Goal: Find specific page/section: Find specific page/section

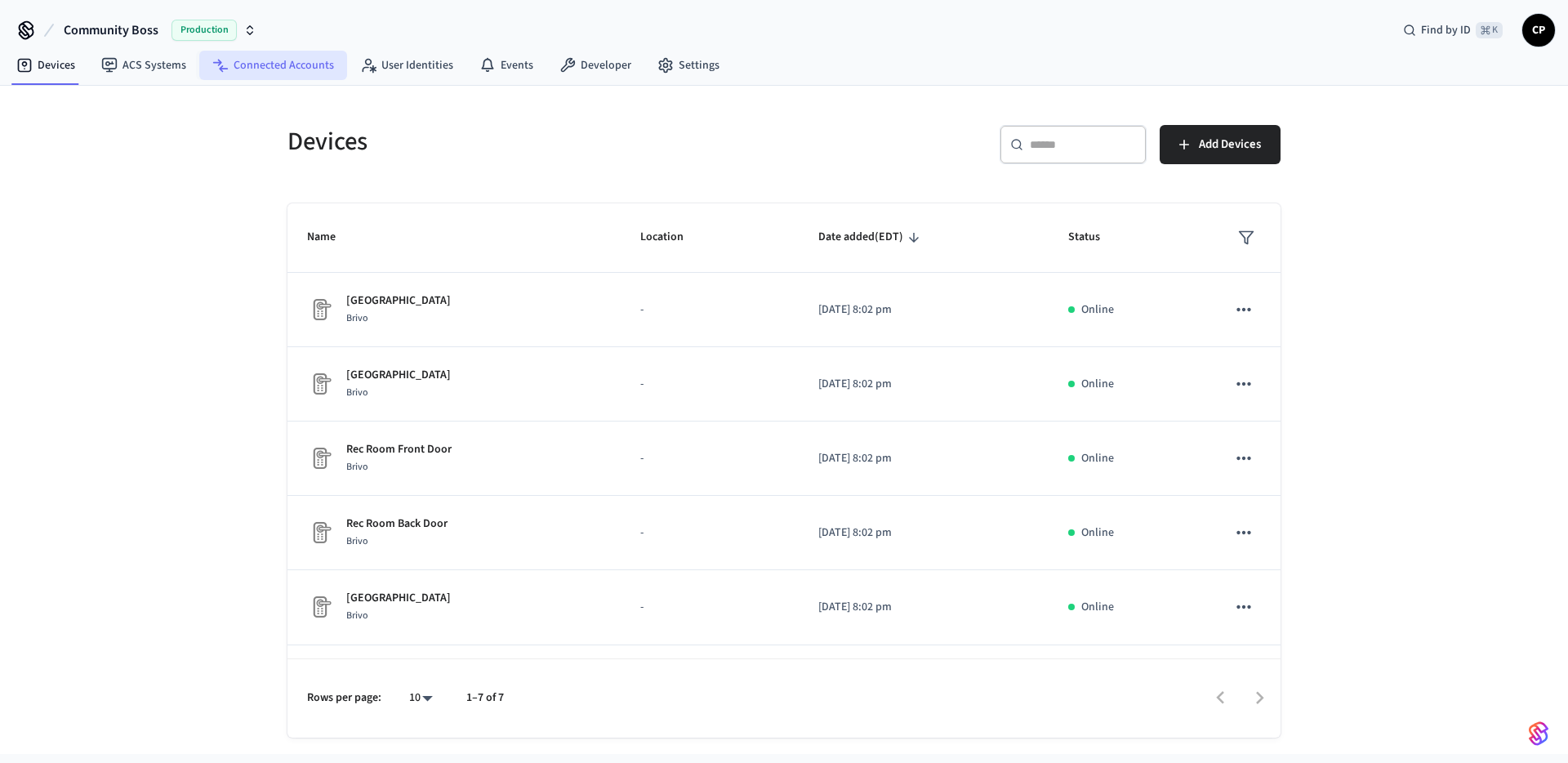
click at [308, 66] on link "Connected Accounts" at bounding box center [273, 65] width 147 height 30
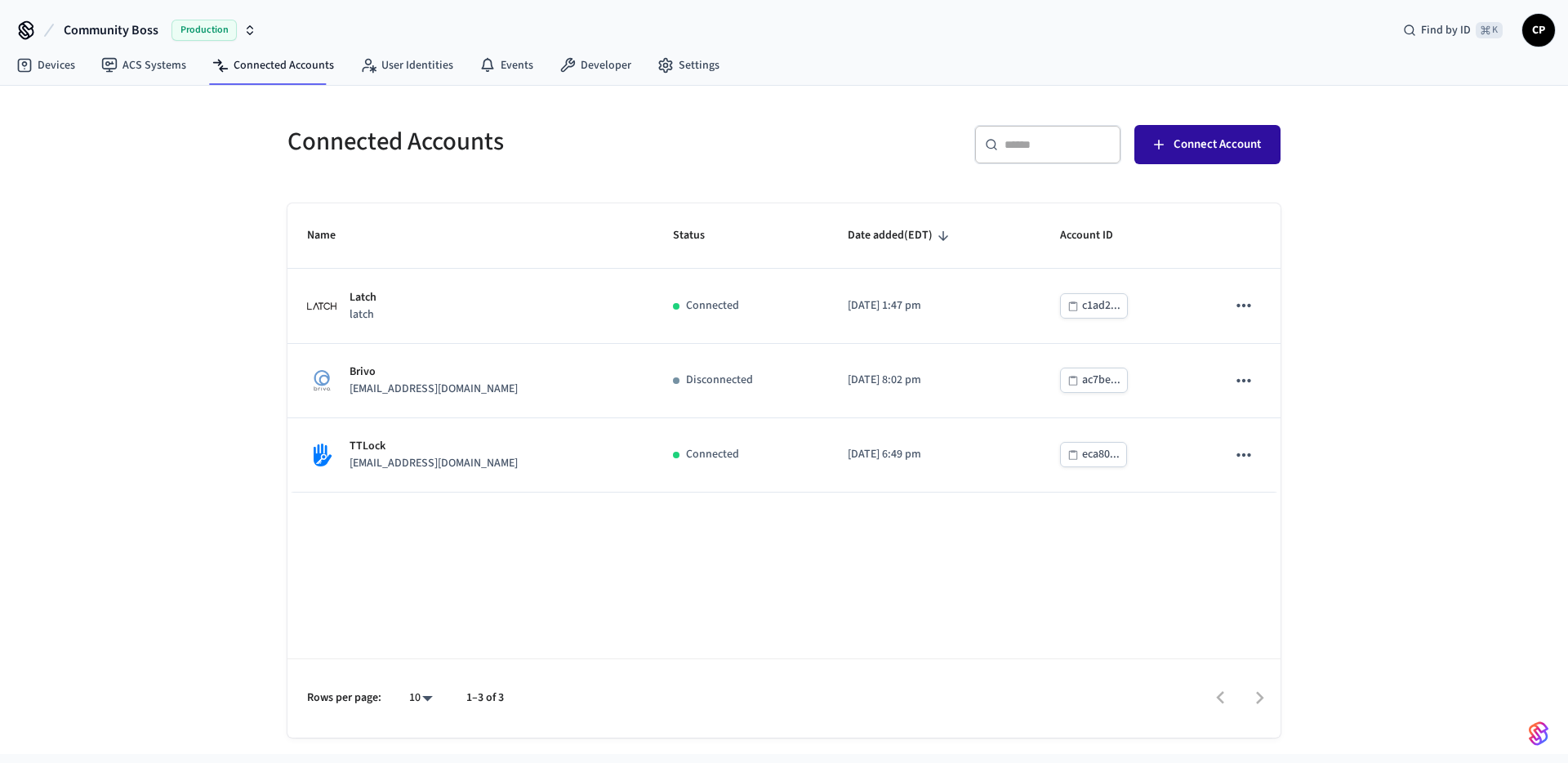
click at [1254, 143] on span "Connect Account" at bounding box center [1217, 144] width 88 height 21
click at [251, 28] on icon "button" at bounding box center [250, 27] width 6 height 3
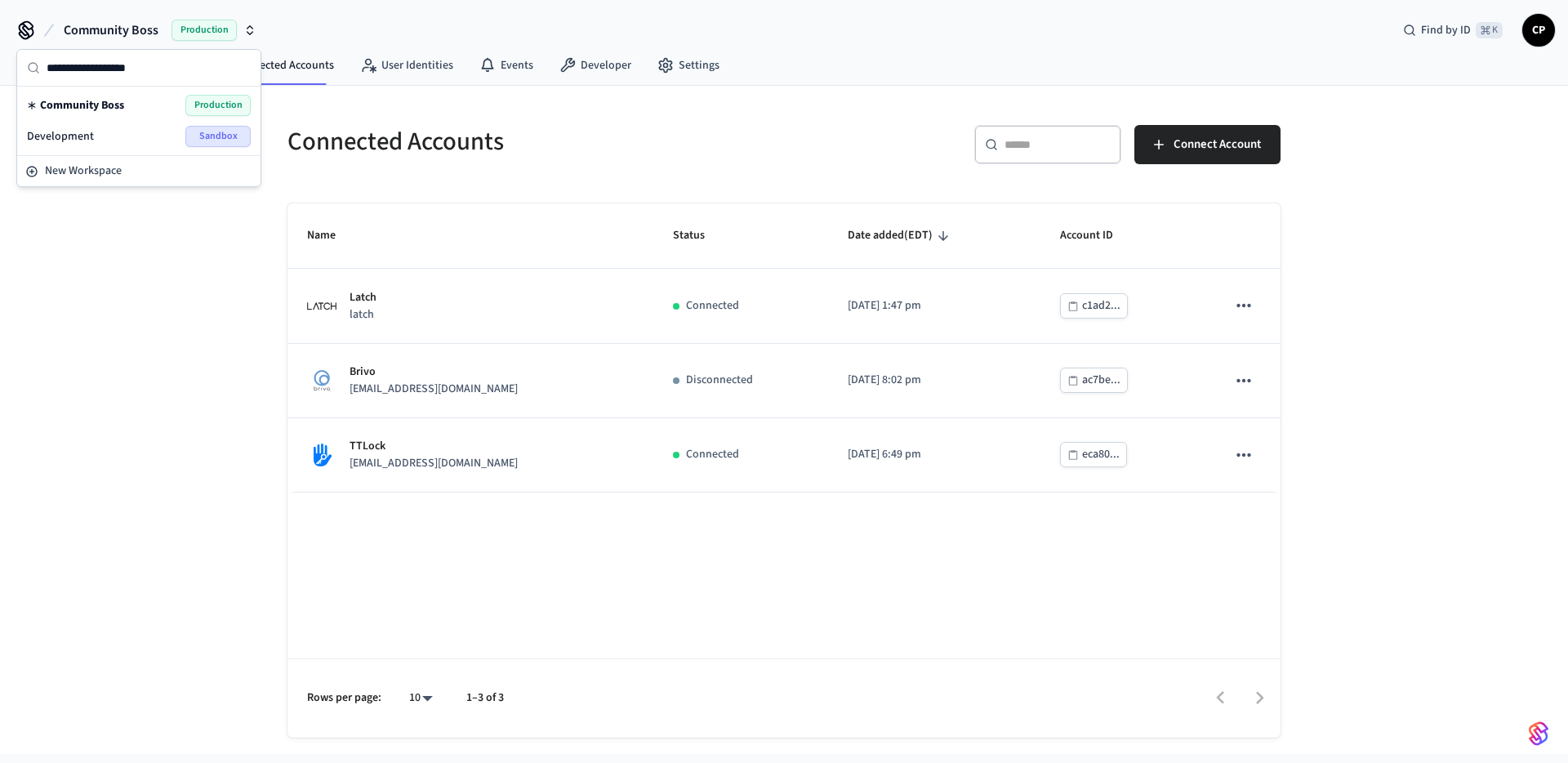
click at [130, 136] on div "Development Sandbox" at bounding box center [139, 136] width 224 height 21
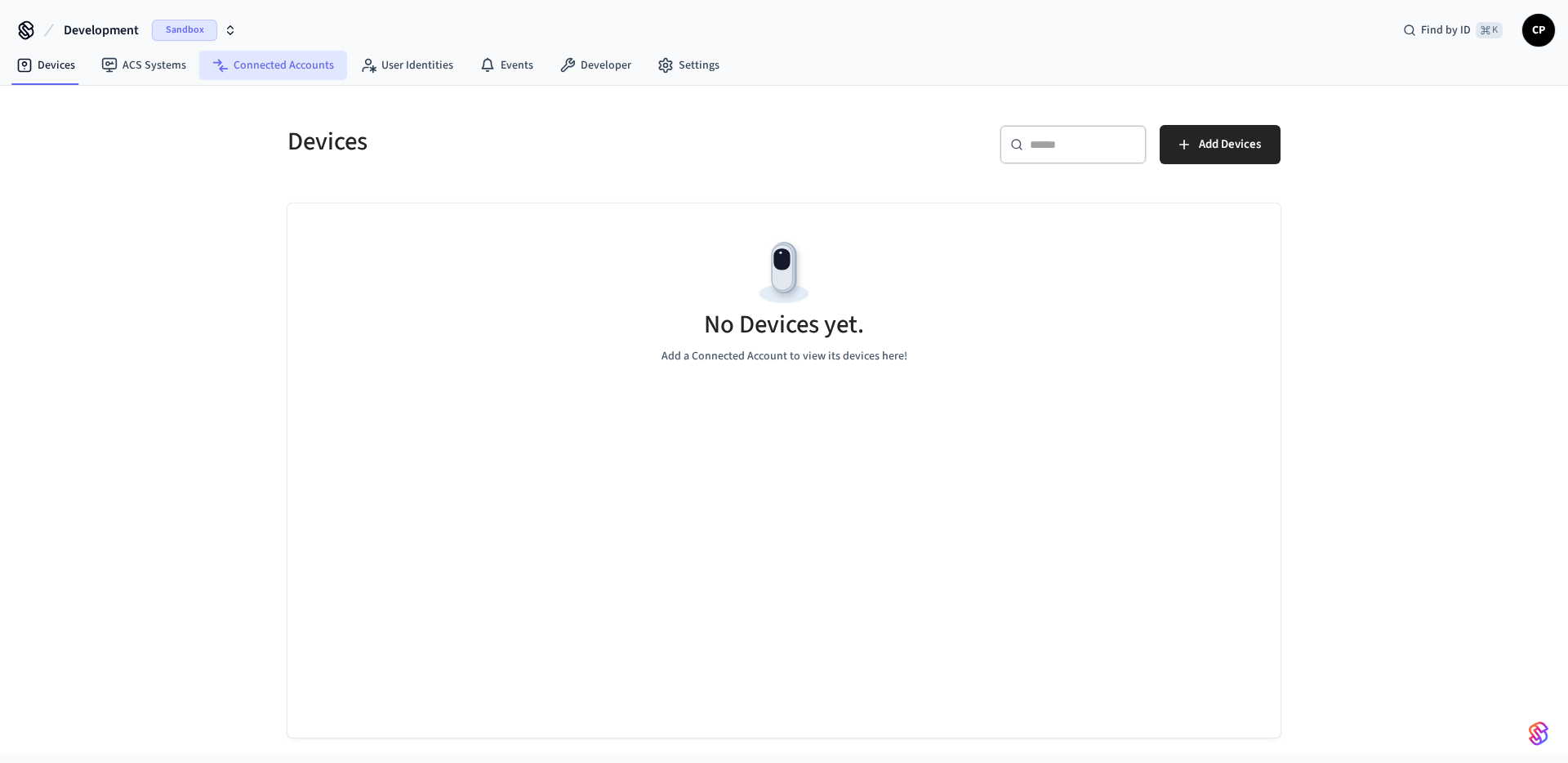
click at [318, 61] on link "Connected Accounts" at bounding box center [273, 65] width 147 height 30
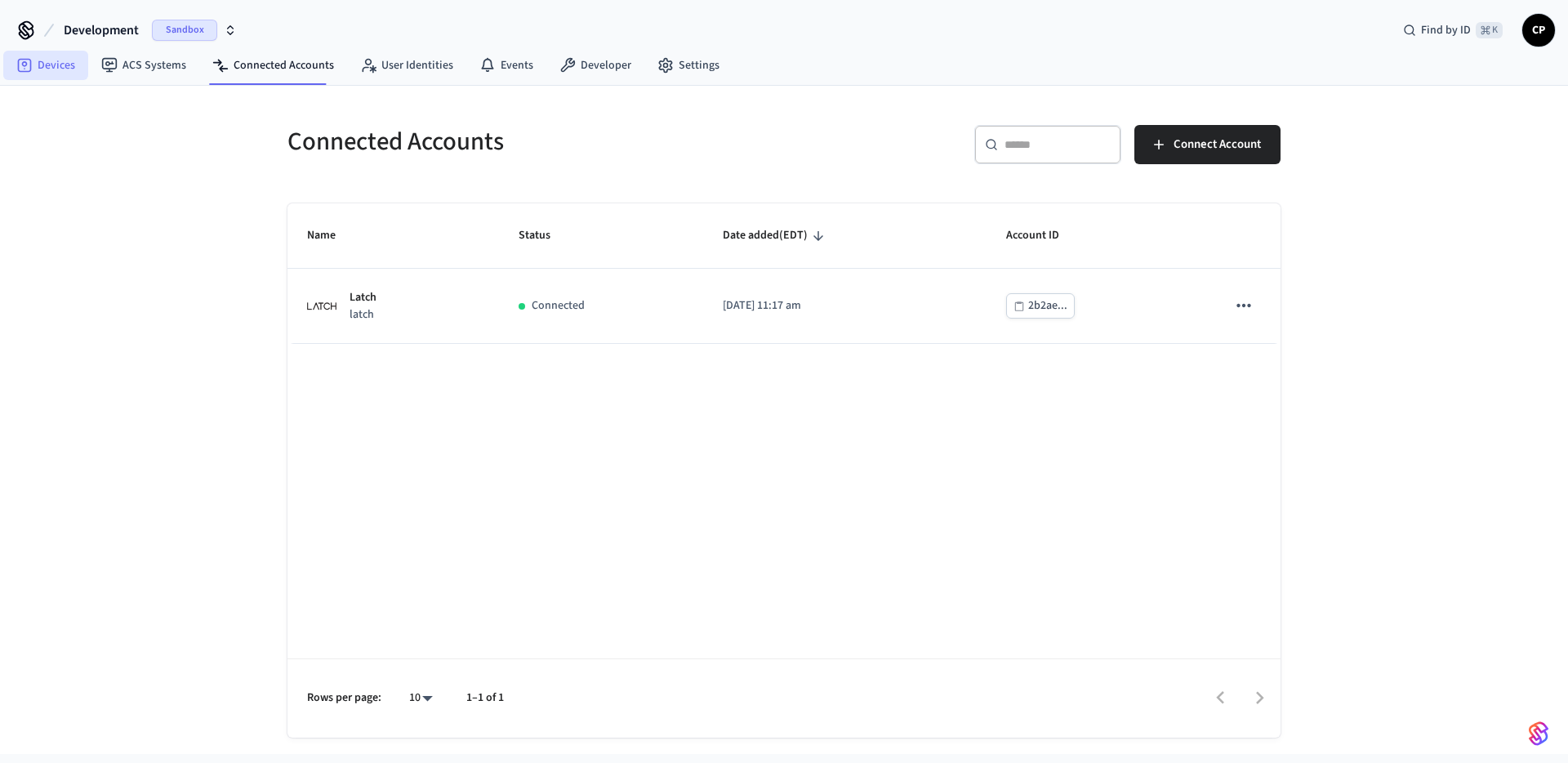
click at [77, 65] on link "Devices" at bounding box center [46, 65] width 85 height 30
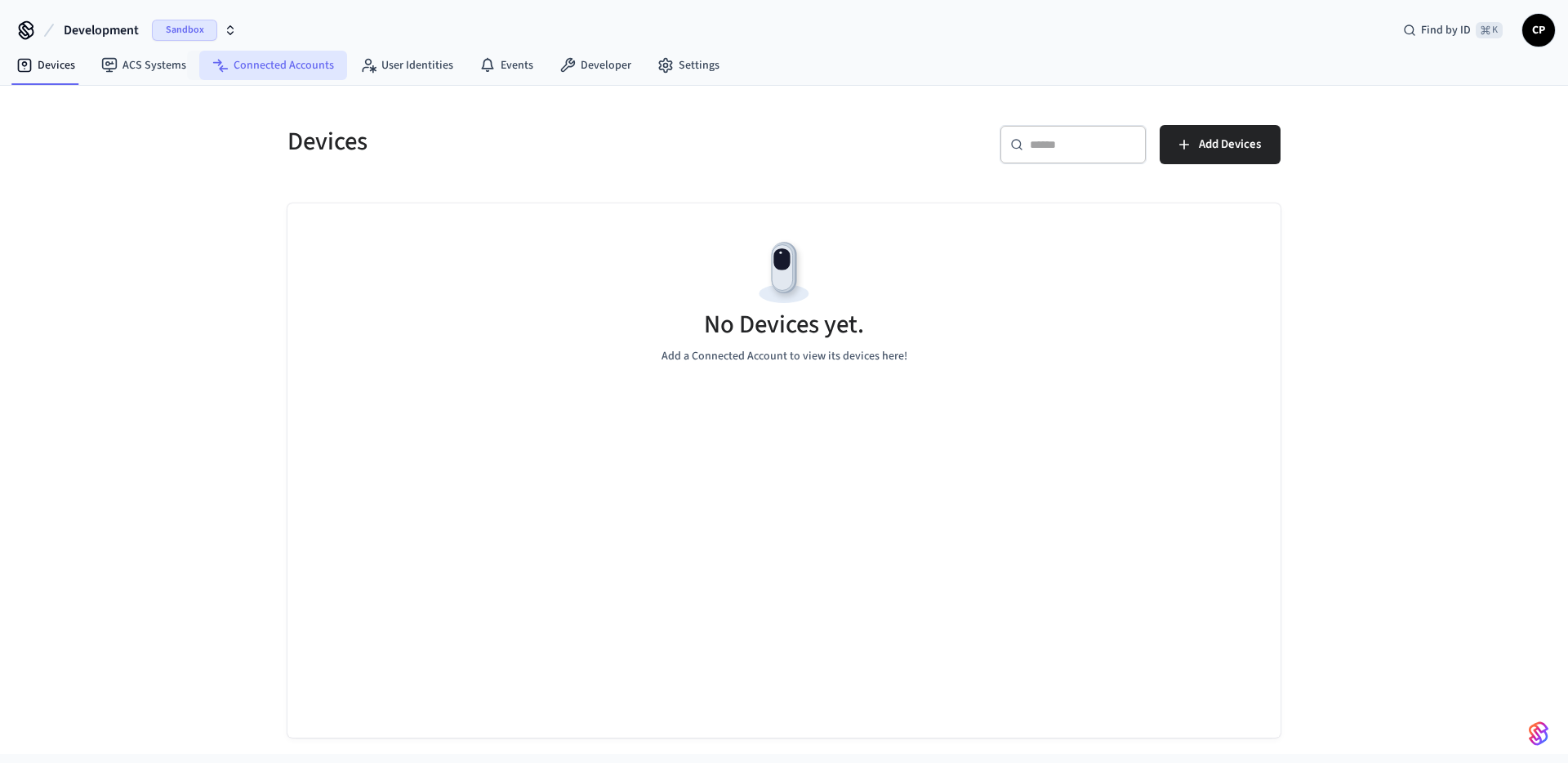
click at [300, 68] on link "Connected Accounts" at bounding box center [273, 65] width 147 height 30
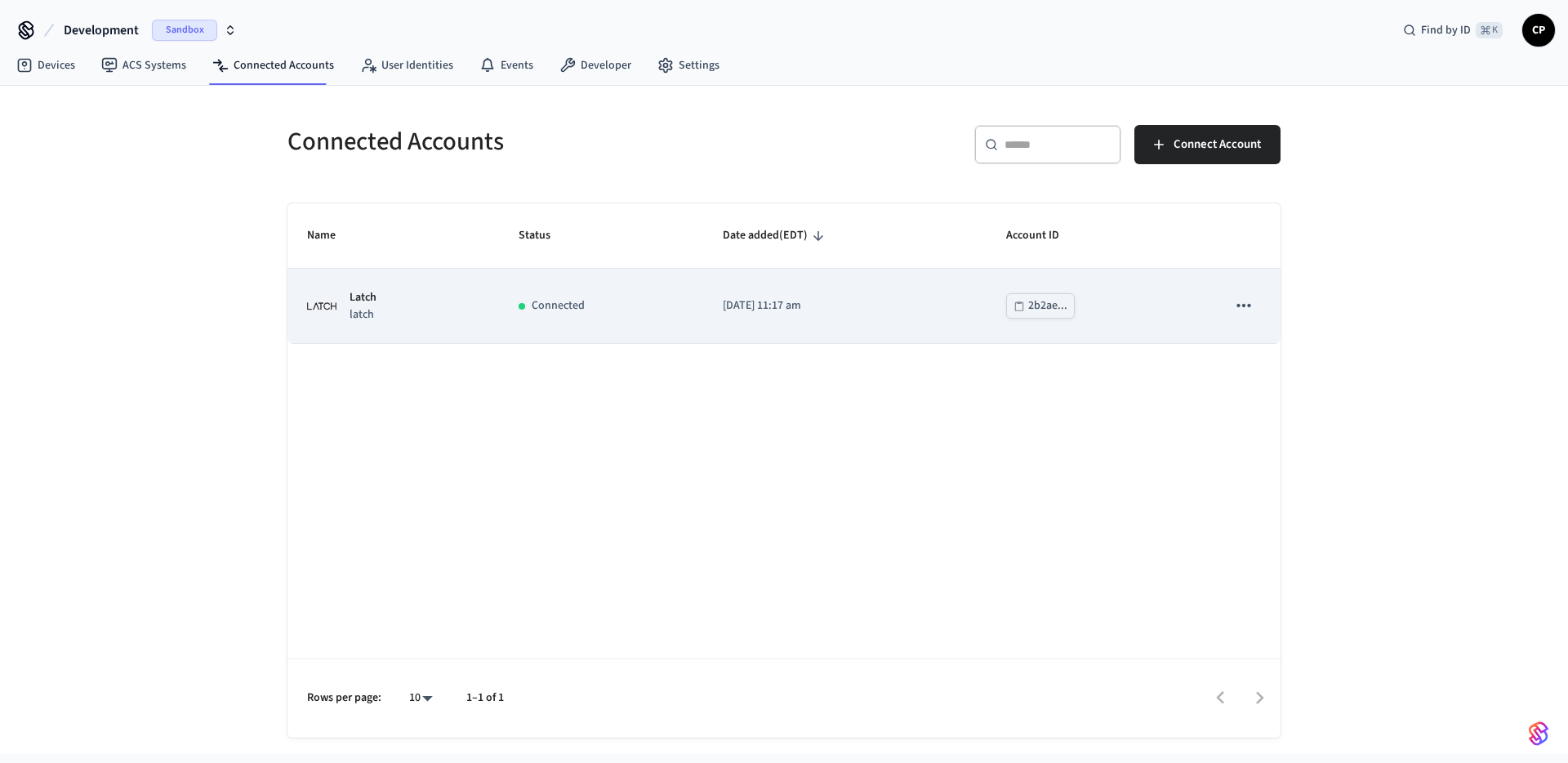
click at [499, 321] on td "Connected" at bounding box center [602, 305] width 205 height 74
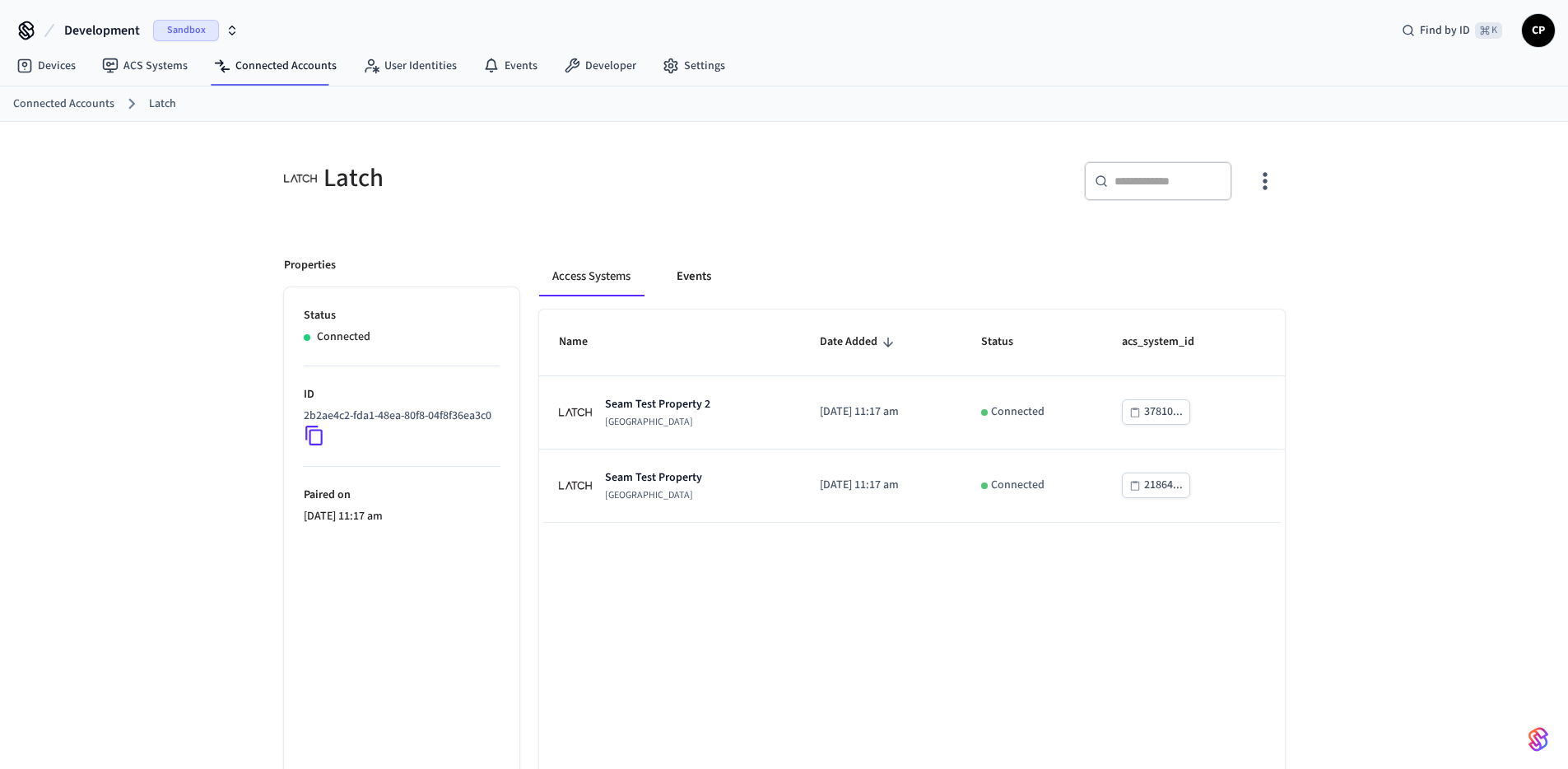
click at [698, 283] on button "Events" at bounding box center [693, 277] width 61 height 40
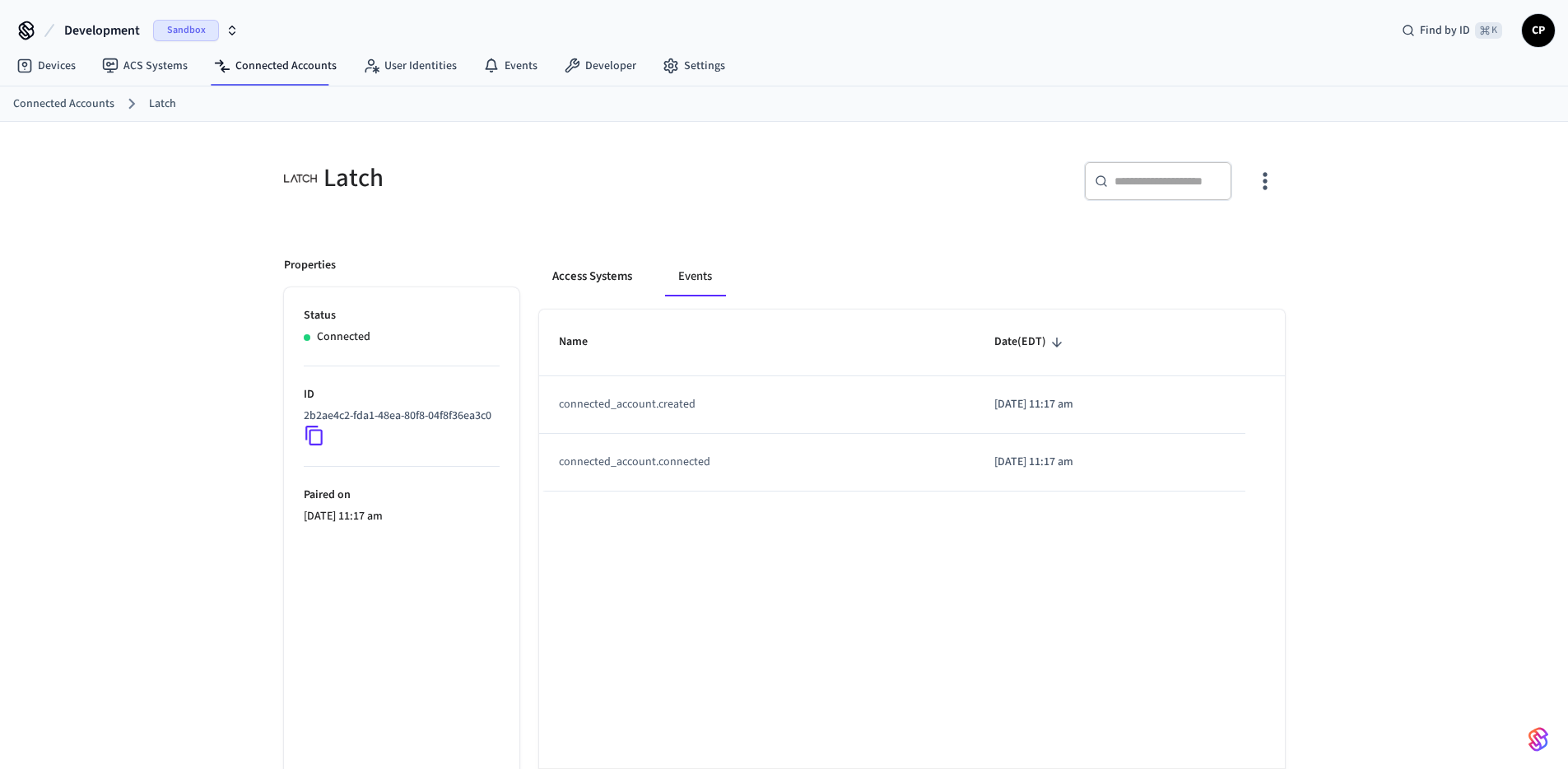
click at [614, 280] on button "Access Systems" at bounding box center [593, 277] width 106 height 40
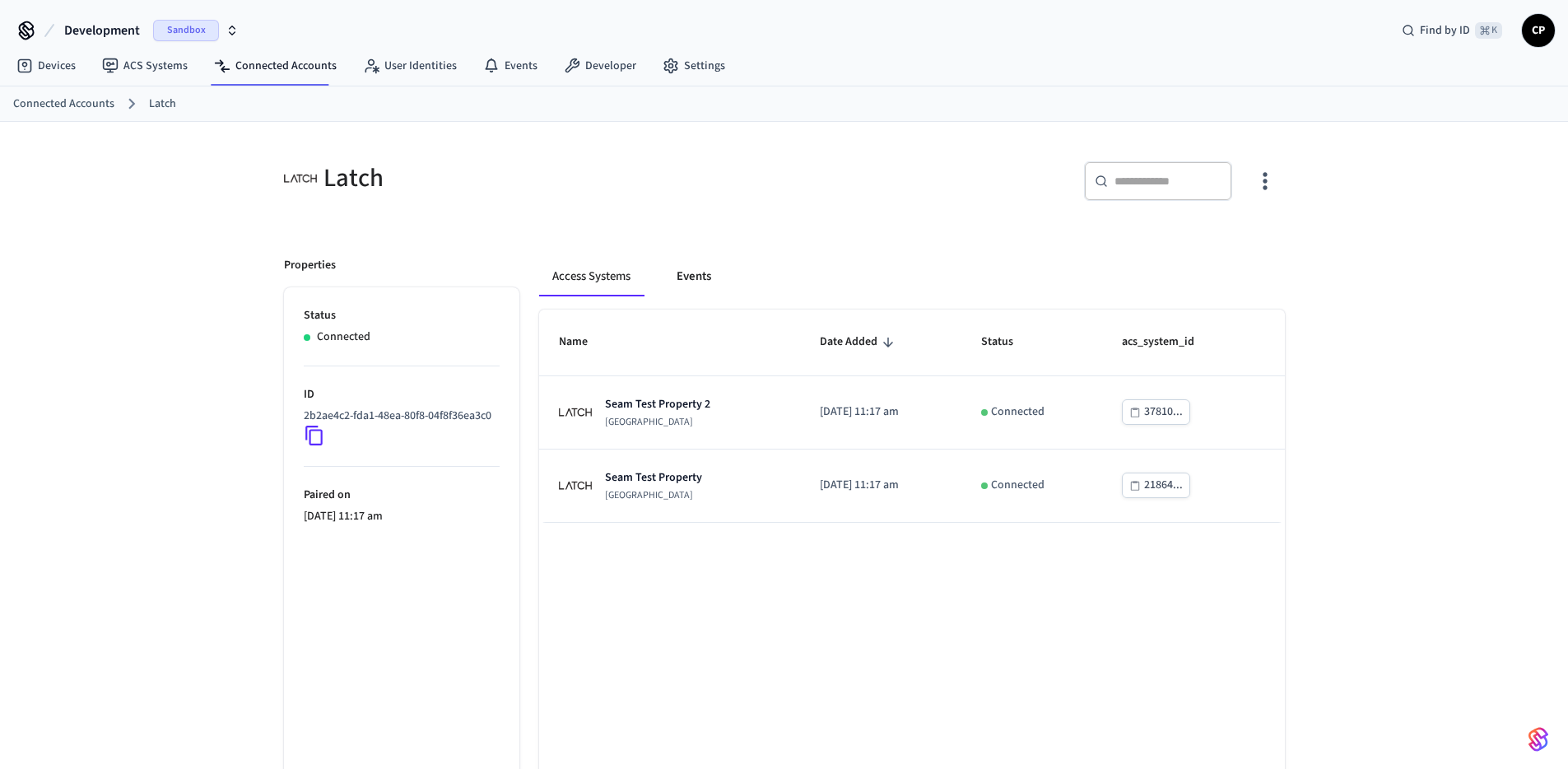
click at [714, 281] on button "Events" at bounding box center [693, 277] width 61 height 40
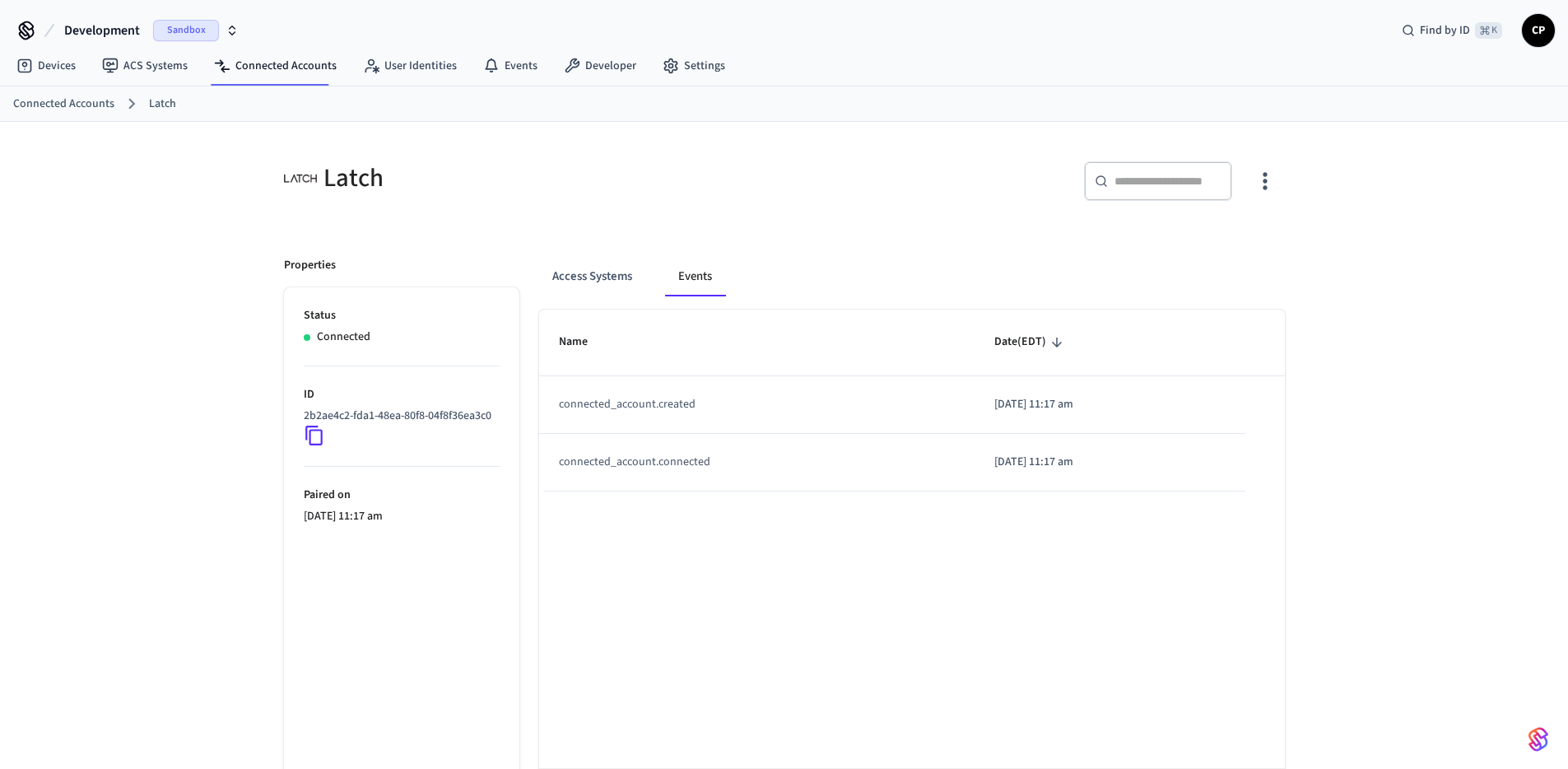
click at [665, 282] on button "Events" at bounding box center [695, 277] width 60 height 40
click at [584, 267] on button "Access Systems" at bounding box center [593, 277] width 106 height 40
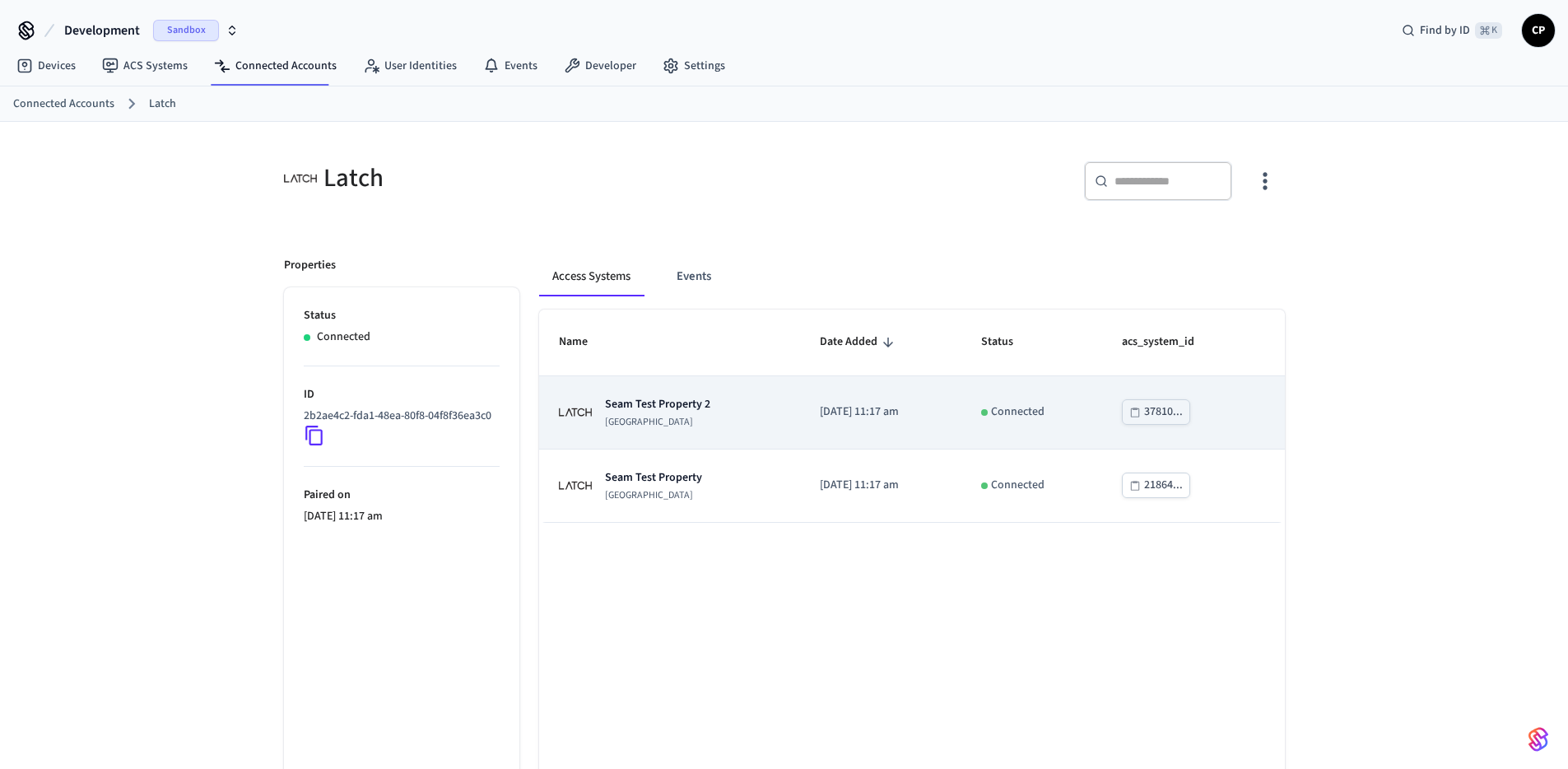
click at [659, 414] on div "Seam Test Property [GEOGRAPHIC_DATA]" at bounding box center [657, 412] width 106 height 33
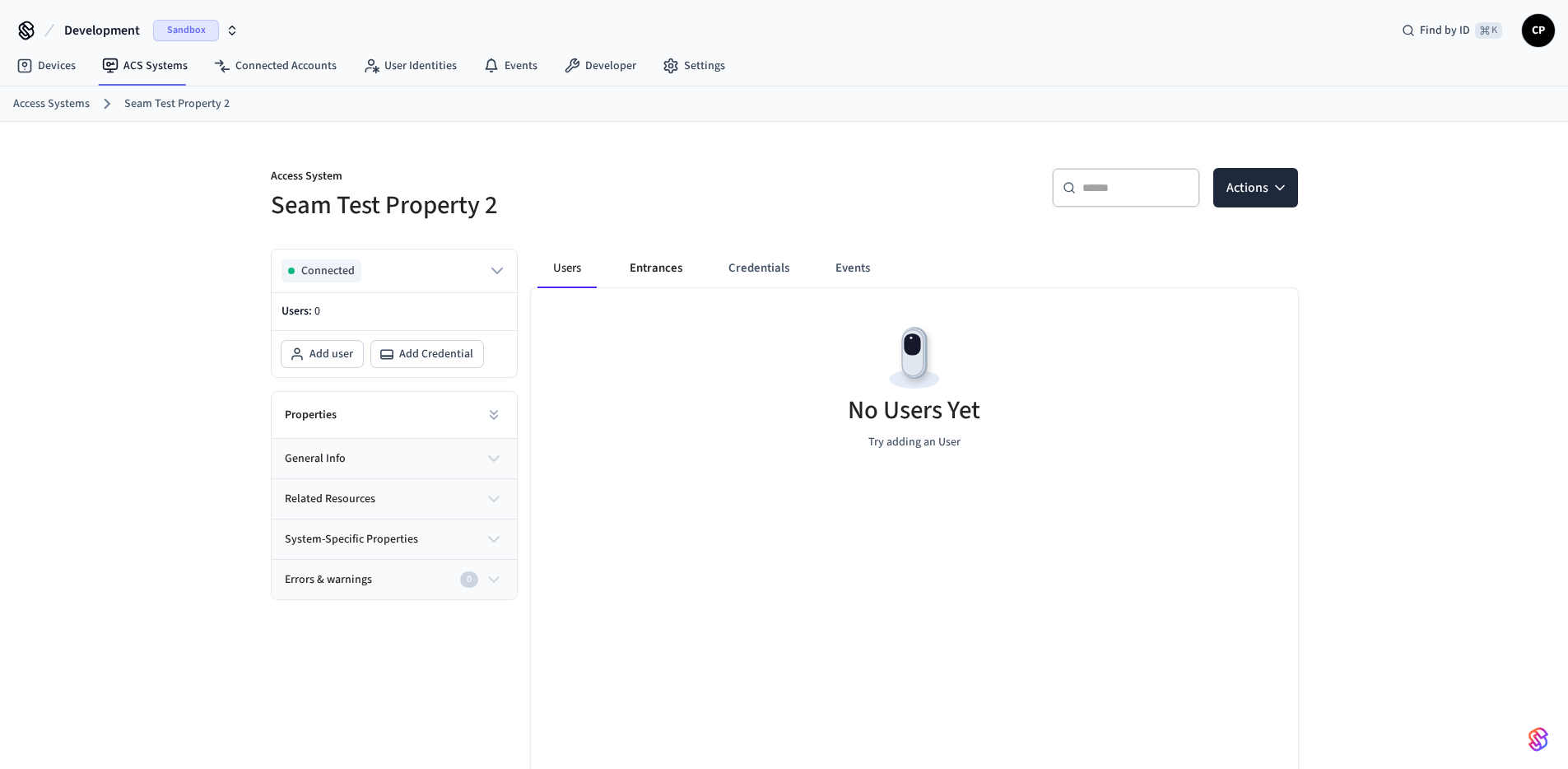
click at [636, 263] on button "Entrances" at bounding box center [656, 268] width 79 height 40
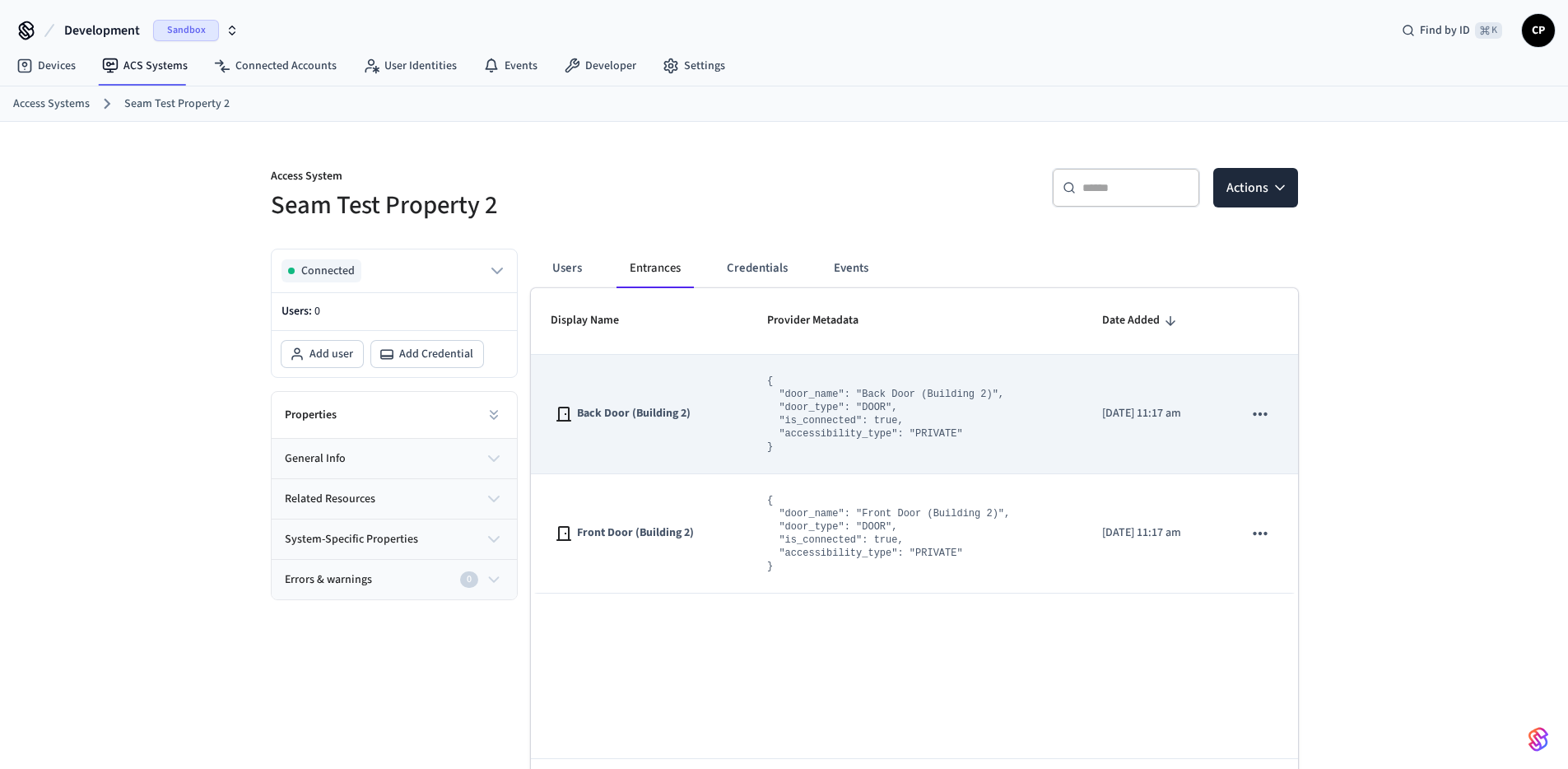
click at [657, 407] on span "Back Door (Building 2)" at bounding box center [634, 414] width 113 height 17
click at [1259, 418] on icon "sticky table" at bounding box center [1260, 414] width 21 height 21
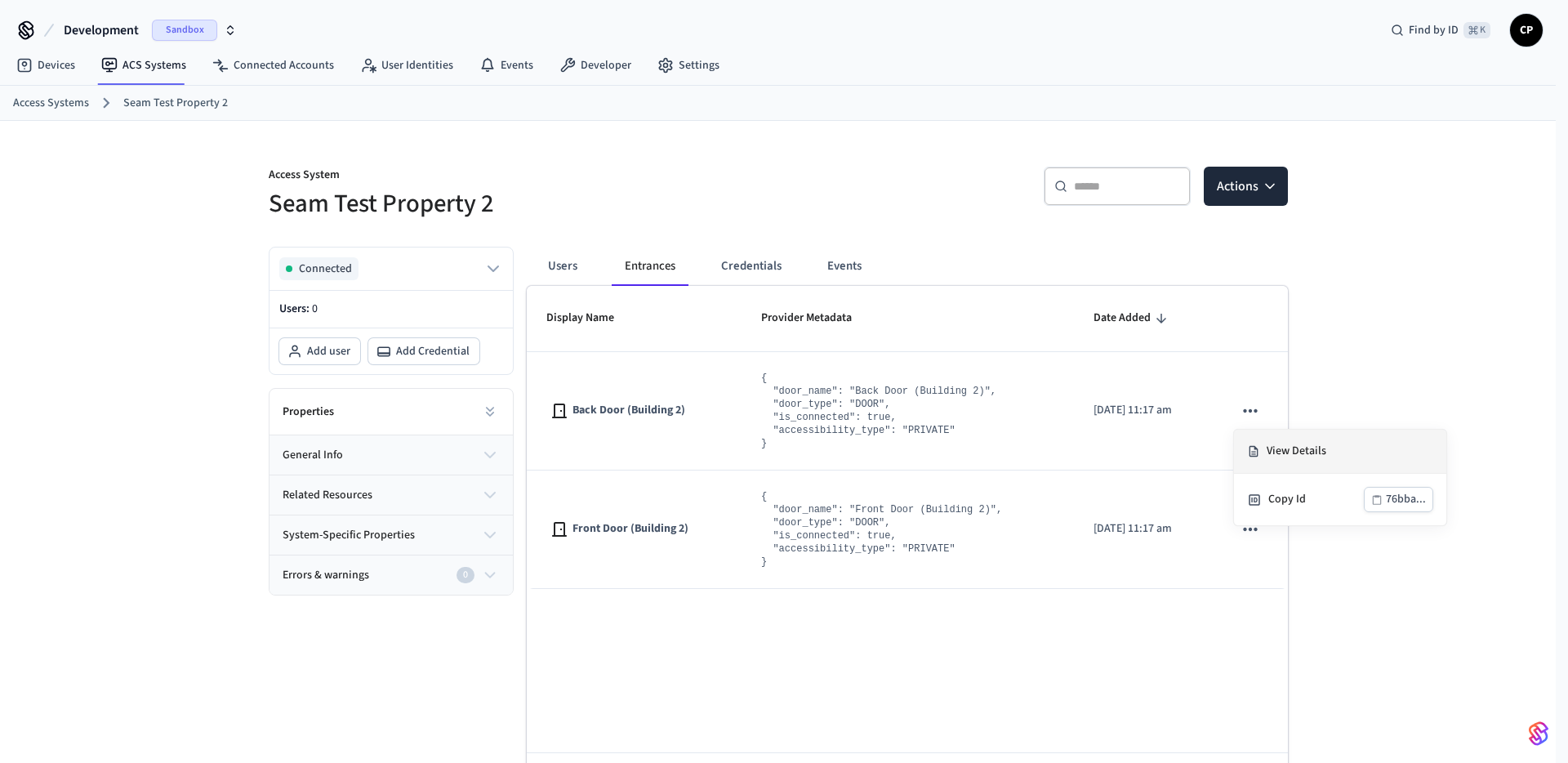
click at [1275, 461] on li "View Details" at bounding box center [1340, 452] width 212 height 44
